Goal: Check status: Check status

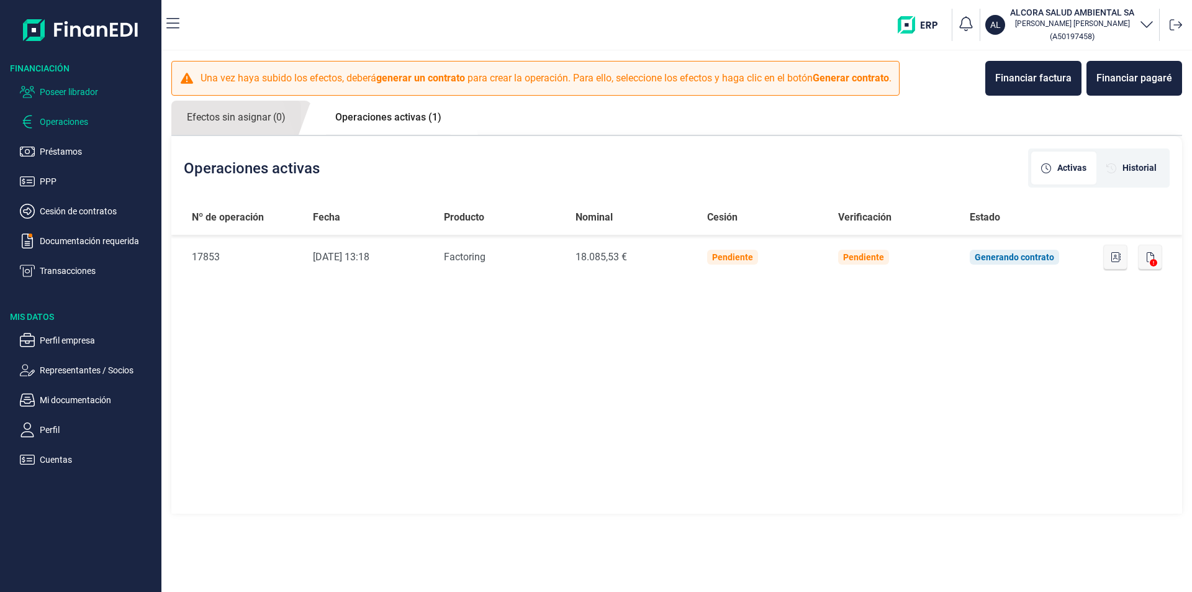
click at [54, 88] on p "Poseer librador" at bounding box center [98, 91] width 117 height 15
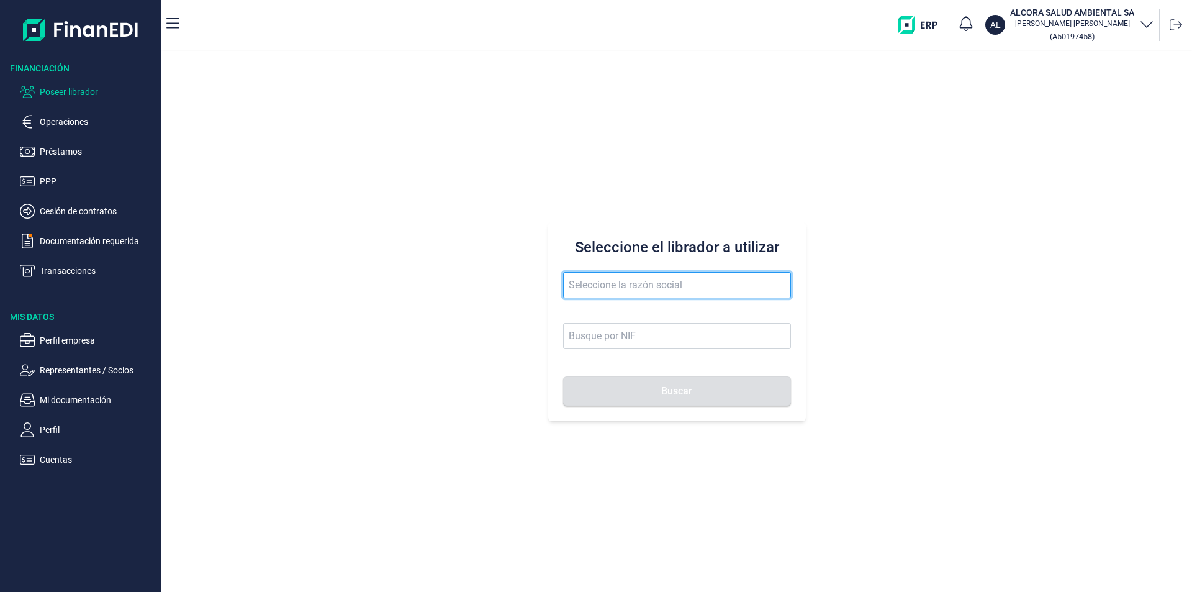
click at [595, 287] on input "text" at bounding box center [677, 285] width 228 height 26
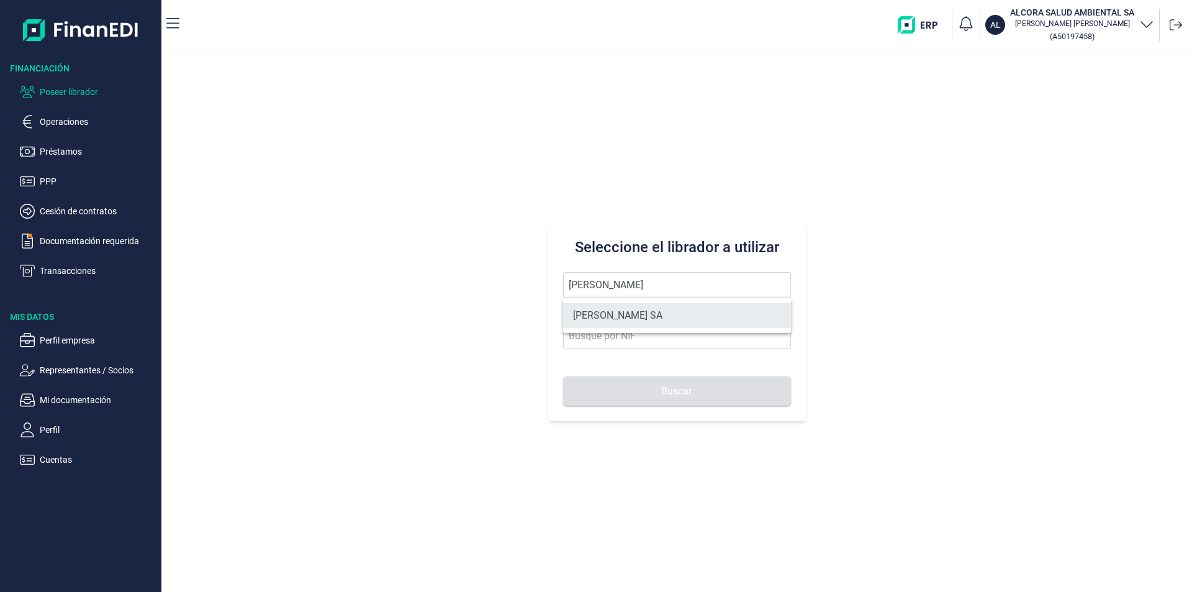
click at [608, 311] on li "[PERSON_NAME] SA" at bounding box center [677, 315] width 228 height 25
type input "[PERSON_NAME] SA"
type input "A11617602"
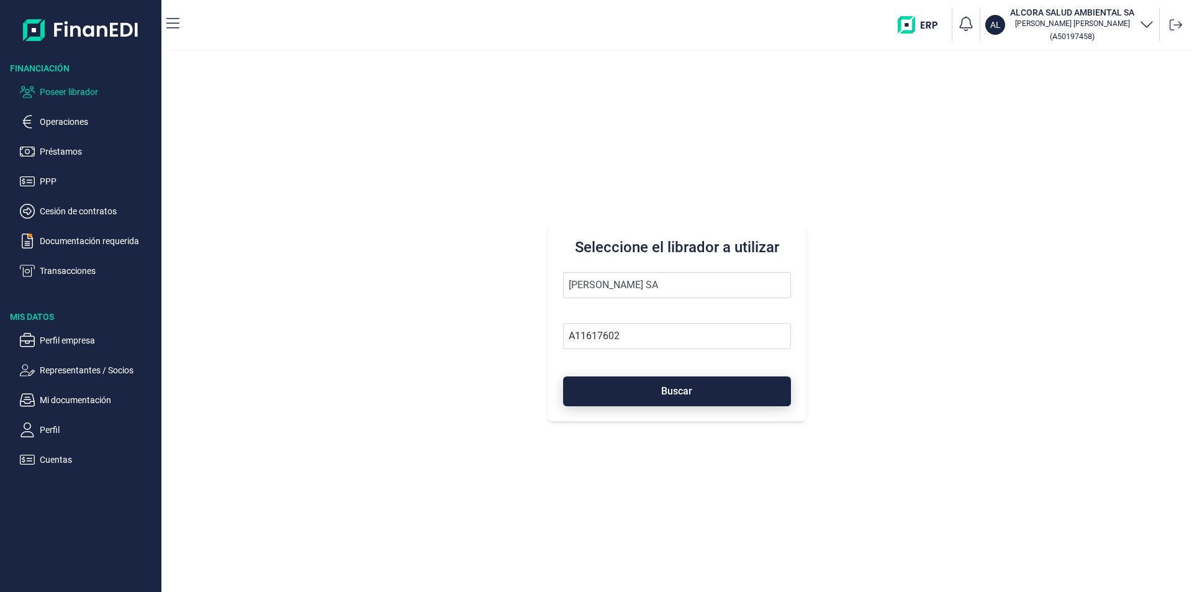
click at [637, 394] on button "Buscar" at bounding box center [677, 391] width 228 height 30
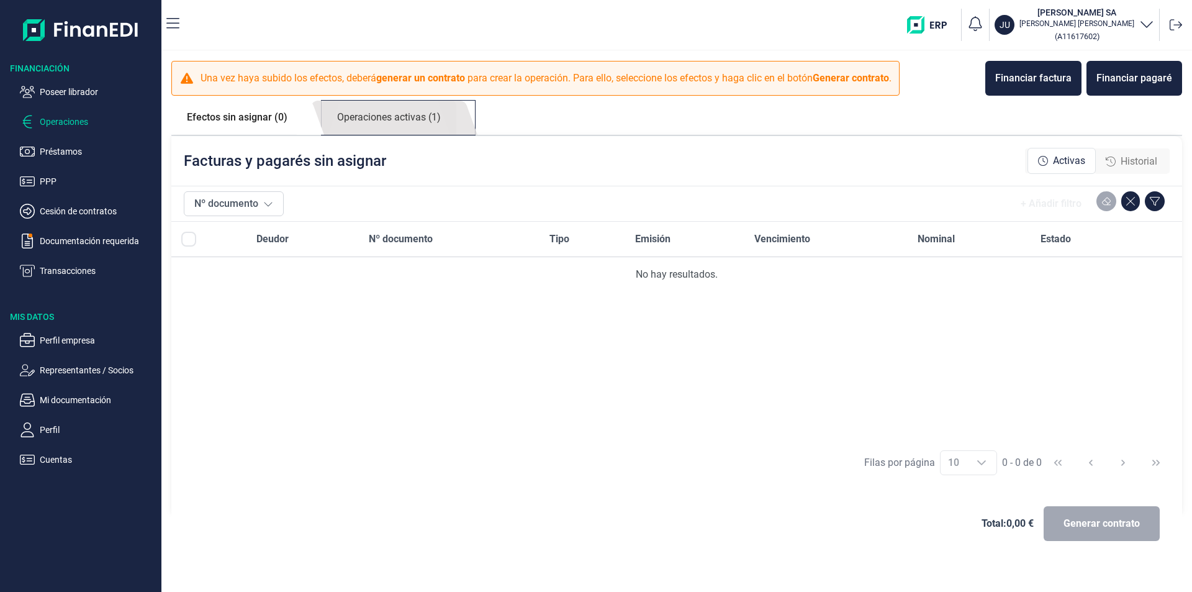
click at [393, 124] on link "Operaciones activas (1)" at bounding box center [389, 118] width 135 height 34
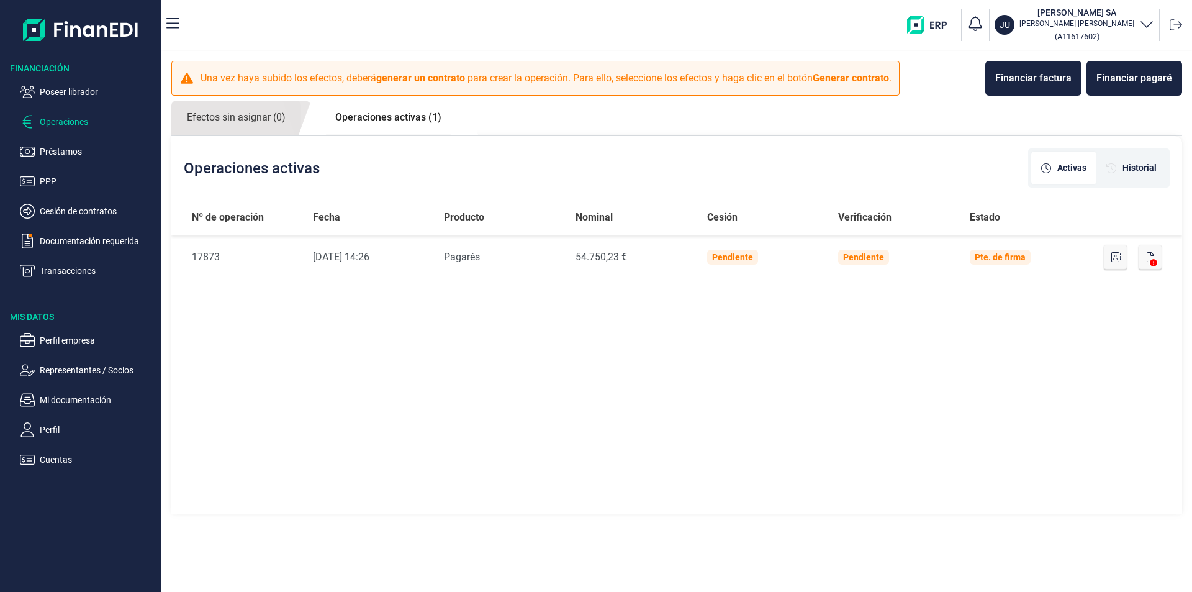
click at [409, 118] on link "Operaciones activas (1)" at bounding box center [388, 118] width 137 height 34
click at [1132, 165] on span "Historial" at bounding box center [1139, 167] width 34 height 13
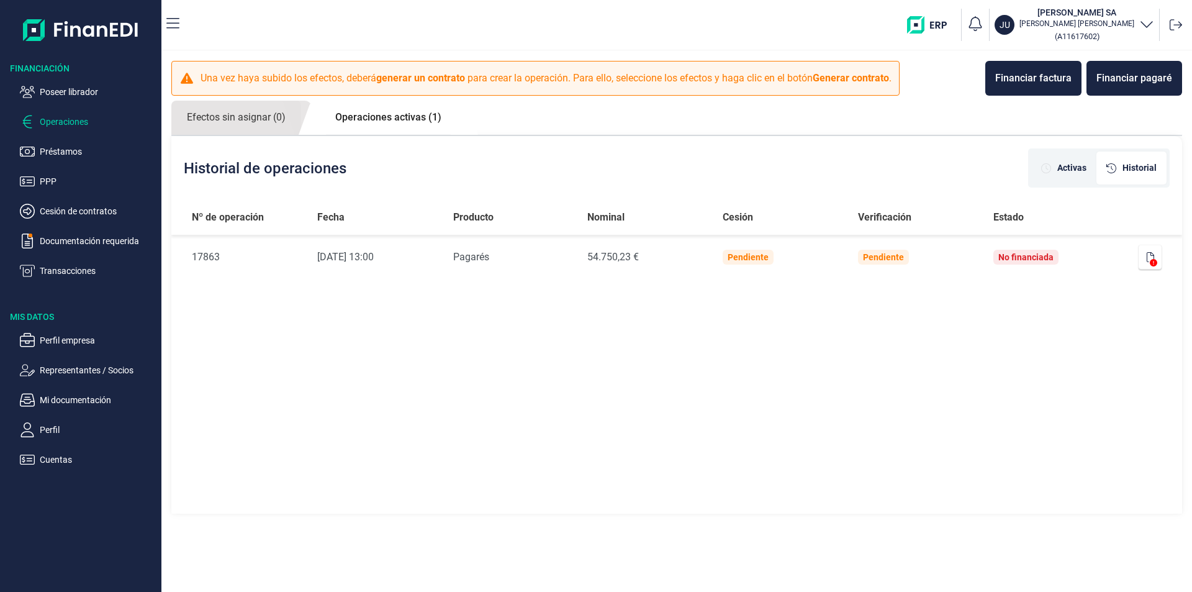
click at [545, 367] on div "Historial de operaciones Activas Historial Nº de operación Fecha Producto Nomin…" at bounding box center [676, 324] width 1011 height 377
click at [514, 348] on div "Historial de operaciones Activas Historial Nº de operación Fecha Producto Nomin…" at bounding box center [676, 324] width 1011 height 377
drag, startPoint x: 749, startPoint y: 386, endPoint x: 739, endPoint y: 387, distance: 10.0
click at [749, 386] on div "Historial de operaciones Activas Historial Nº de operación Fecha Producto Nomin…" at bounding box center [676, 324] width 1011 height 377
click at [402, 120] on link "Operaciones activas (1)" at bounding box center [388, 118] width 137 height 34
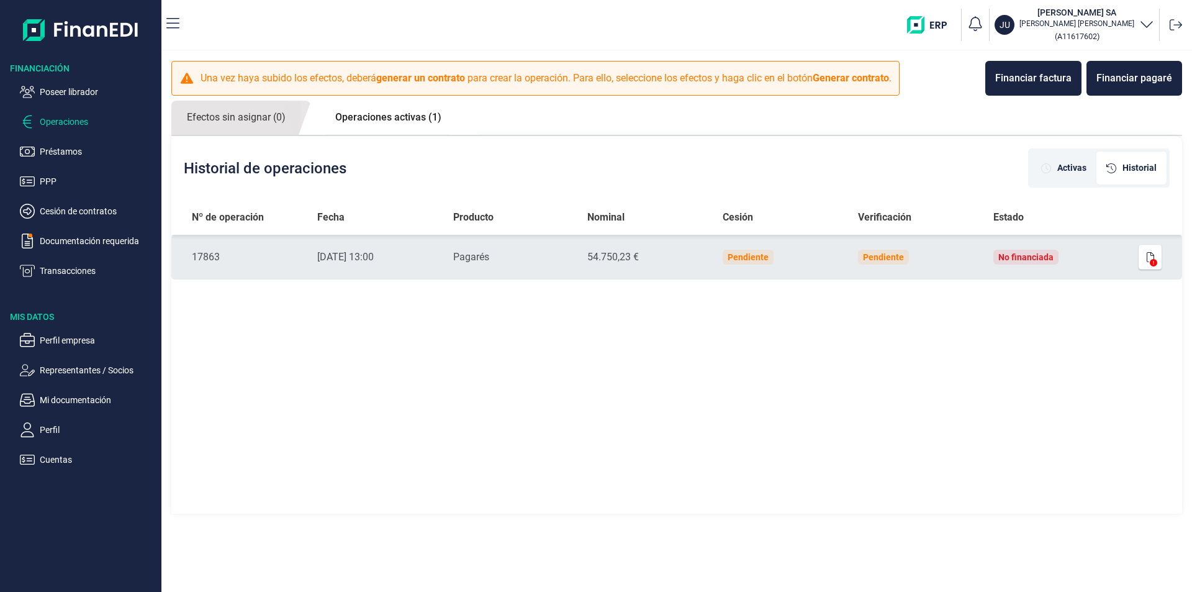
click at [1101, 259] on td "No financiada" at bounding box center [1051, 257] width 137 height 45
click at [1147, 250] on button "button" at bounding box center [1150, 257] width 24 height 25
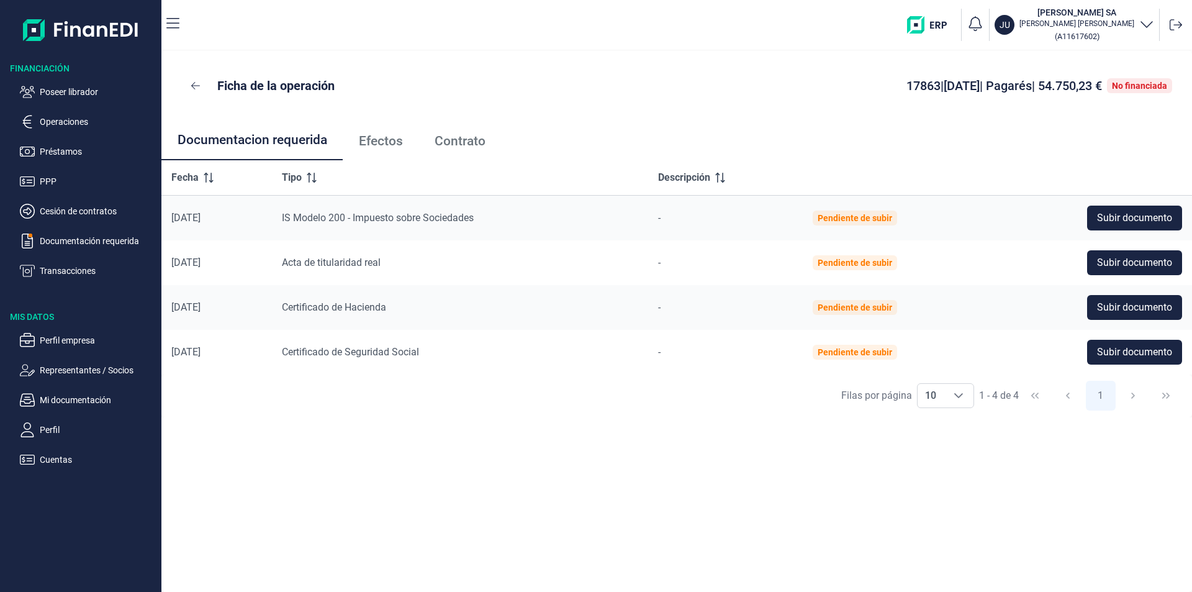
click at [390, 139] on span "Efectos" at bounding box center [381, 141] width 44 height 13
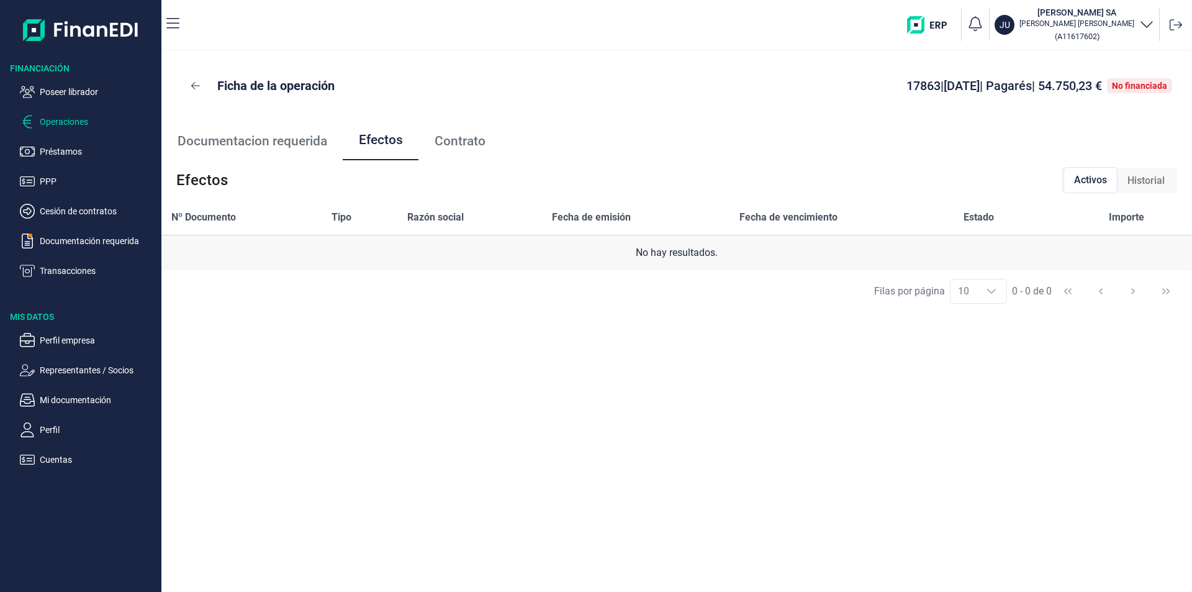
click at [70, 122] on p "Operaciones" at bounding box center [98, 121] width 117 height 15
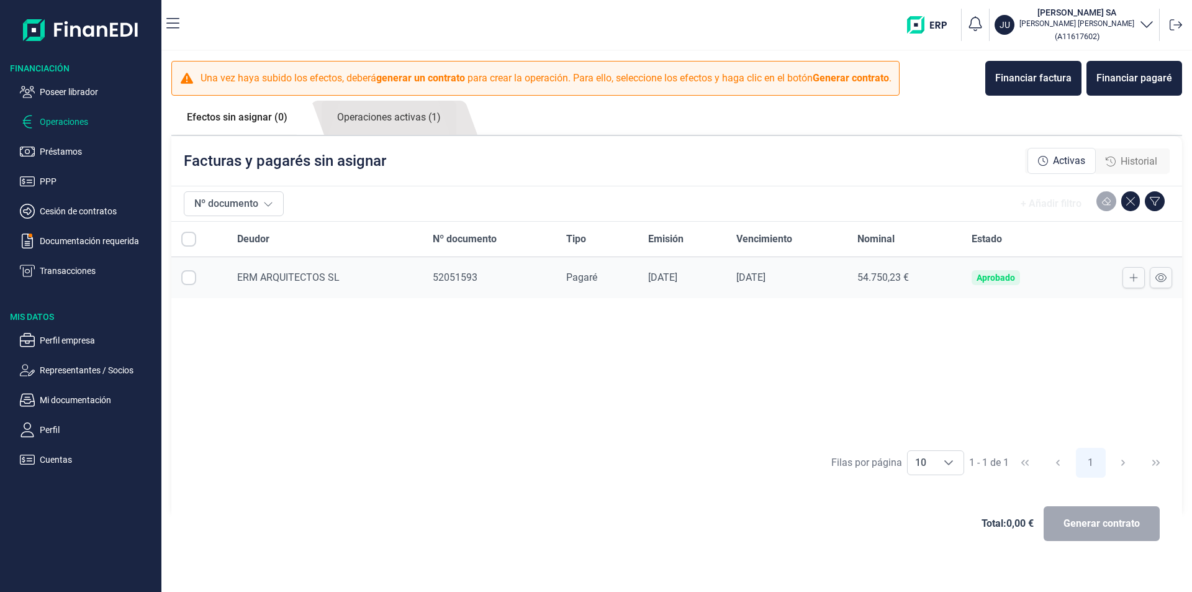
checkbox input "true"
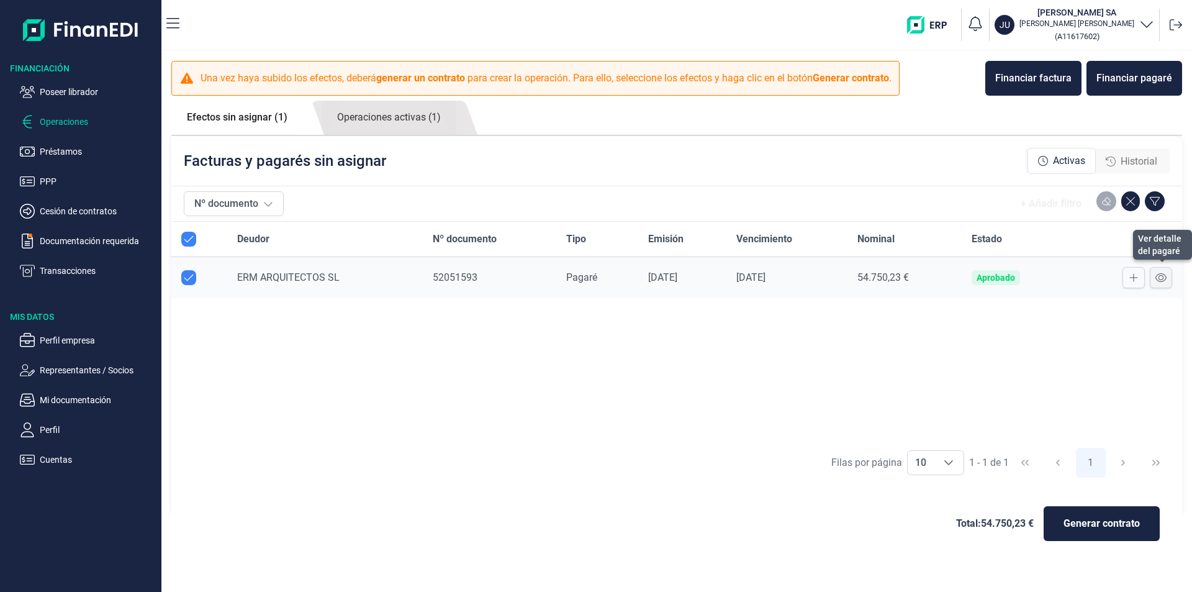
click at [1165, 278] on icon at bounding box center [1160, 278] width 11 height 10
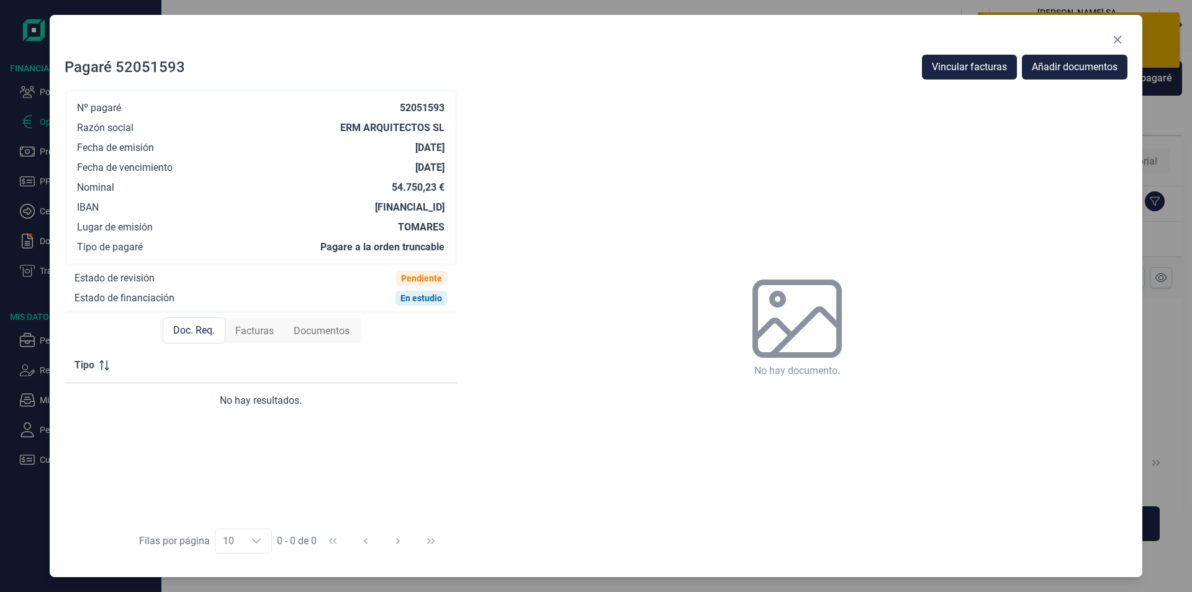
click at [330, 328] on span "Documentos" at bounding box center [322, 330] width 56 height 15
click at [1119, 38] on icon "Close" at bounding box center [1118, 40] width 8 height 8
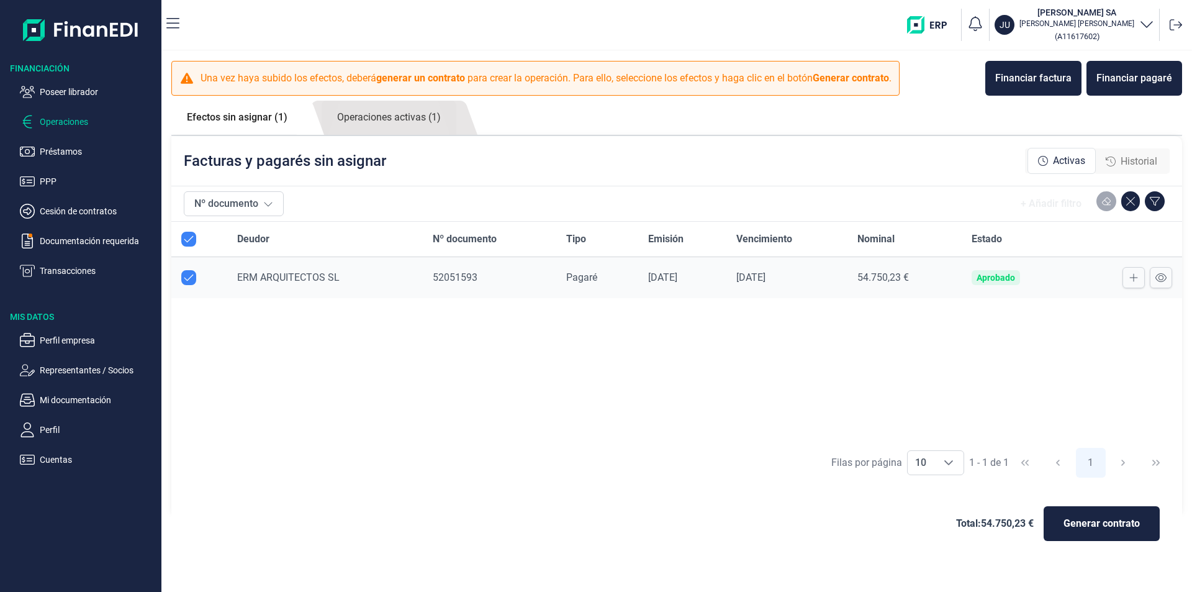
click at [1043, 277] on td "Aprobado" at bounding box center [1016, 278] width 109 height 42
click at [1160, 280] on icon at bounding box center [1160, 278] width 11 height 10
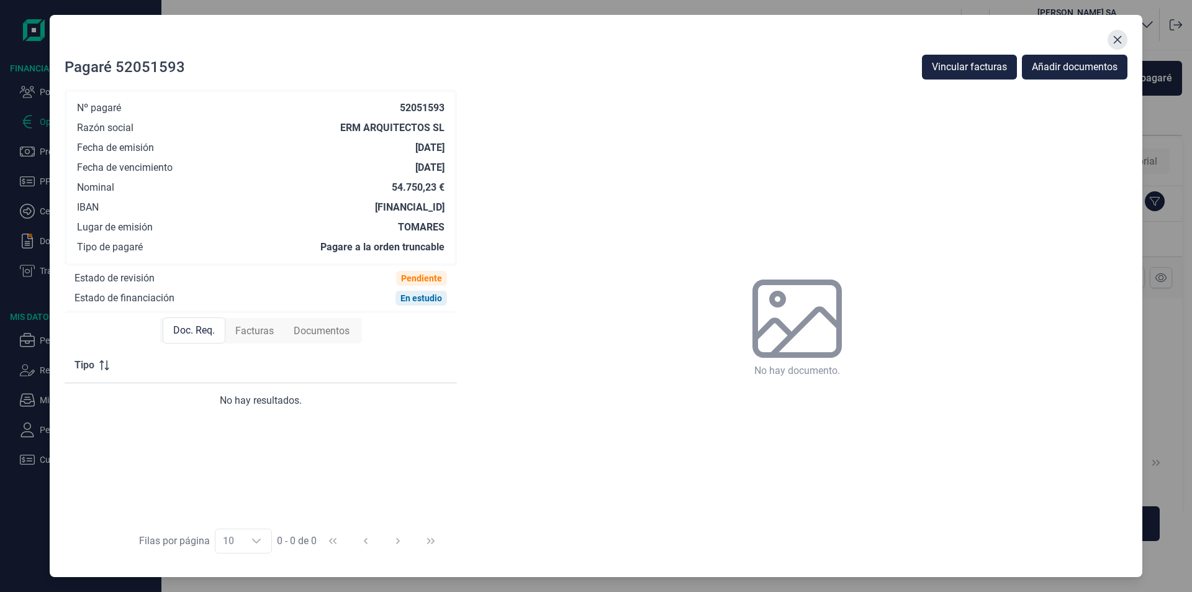
click at [1120, 37] on icon "Close" at bounding box center [1118, 40] width 8 height 8
